Goal: Navigation & Orientation: Find specific page/section

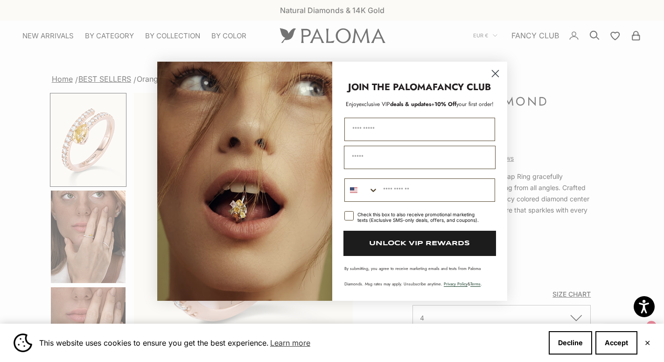
click at [495, 71] on circle "Close dialog" at bounding box center [494, 72] width 15 height 15
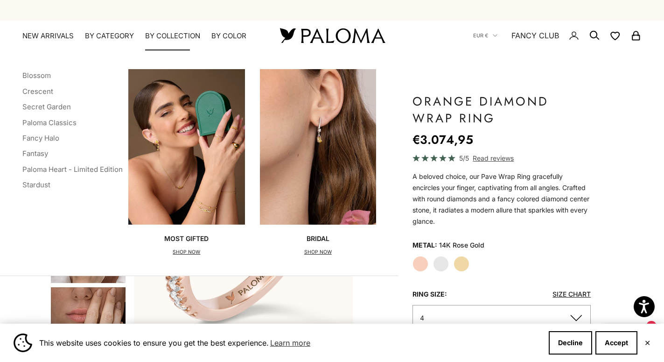
click at [174, 33] on summary "By Collection" at bounding box center [172, 35] width 55 height 9
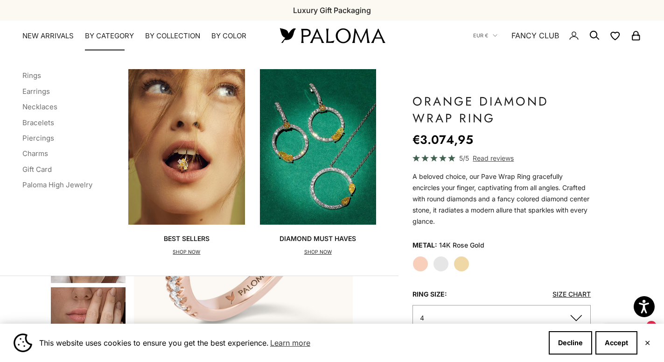
click at [102, 32] on summary "By Category" at bounding box center [109, 35] width 49 height 9
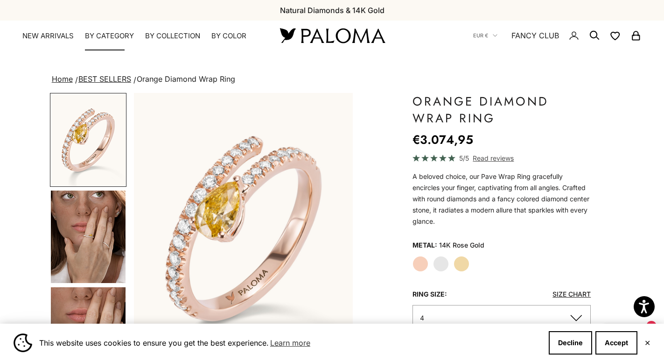
click at [102, 32] on summary "By Category" at bounding box center [109, 35] width 49 height 9
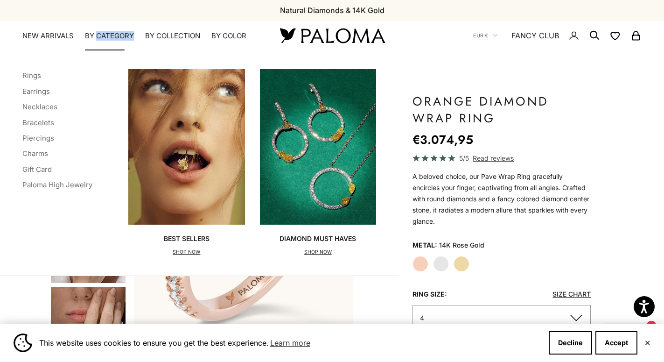
click at [102, 32] on summary "By Category" at bounding box center [109, 35] width 49 height 9
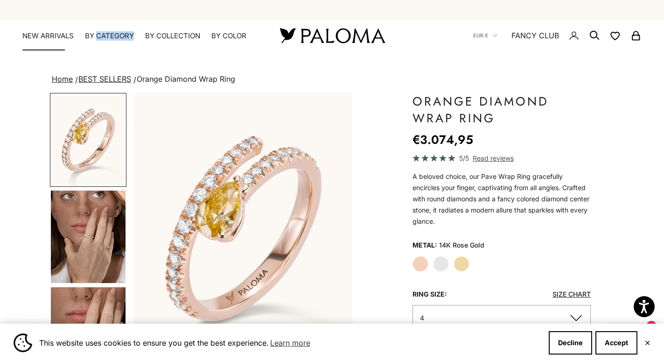
click at [45, 36] on link "NEW ARRIVALS" at bounding box center [47, 35] width 51 height 9
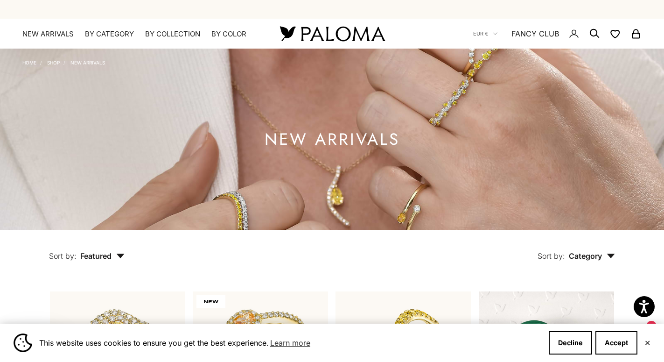
scroll to position [1428, 0]
